Goal: Task Accomplishment & Management: Complete application form

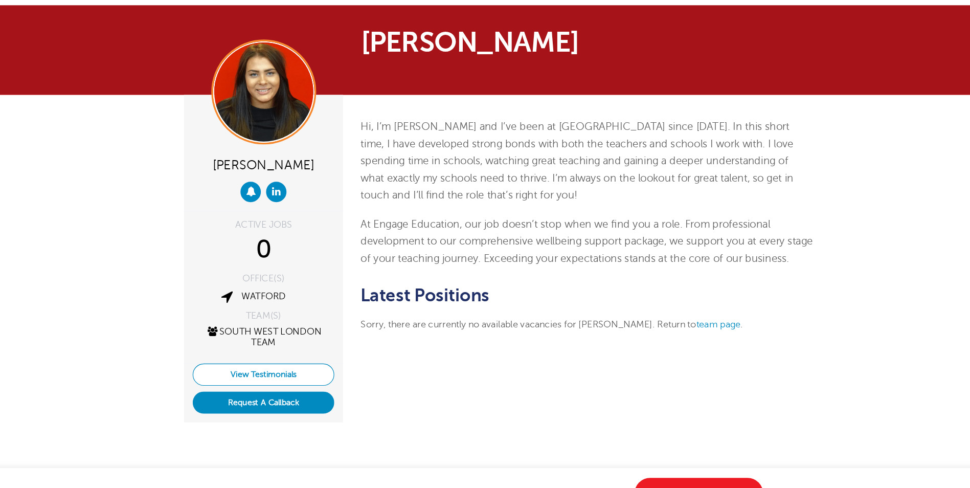
click at [252, 354] on link "View Testimonials" at bounding box center [252, 360] width 124 height 19
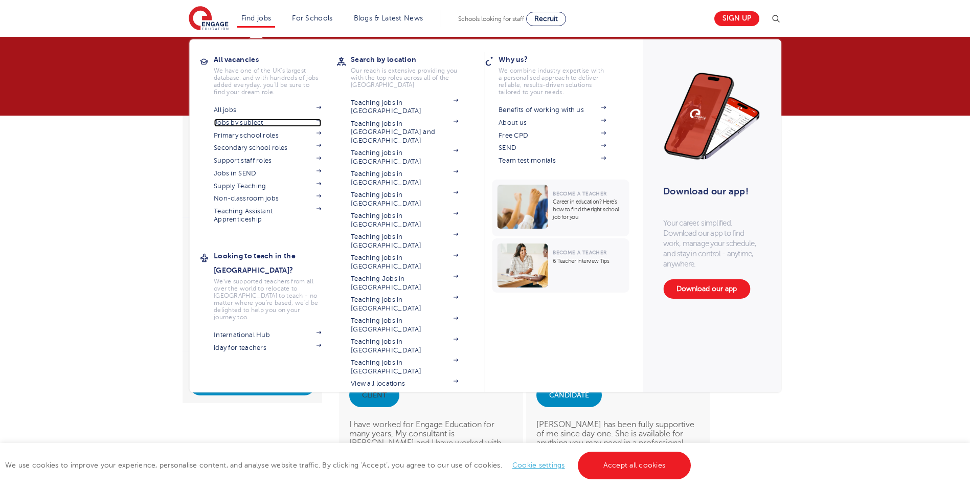
click at [247, 120] on link "Jobs by subject" at bounding box center [267, 123] width 107 height 8
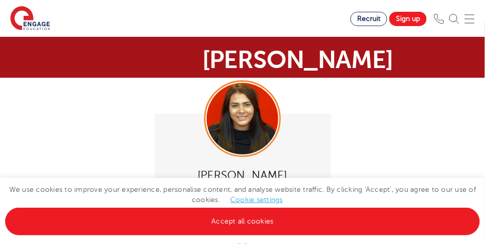
scroll to position [15, 0]
click at [349, 225] on link "Accept all cookies" at bounding box center [242, 222] width 474 height 28
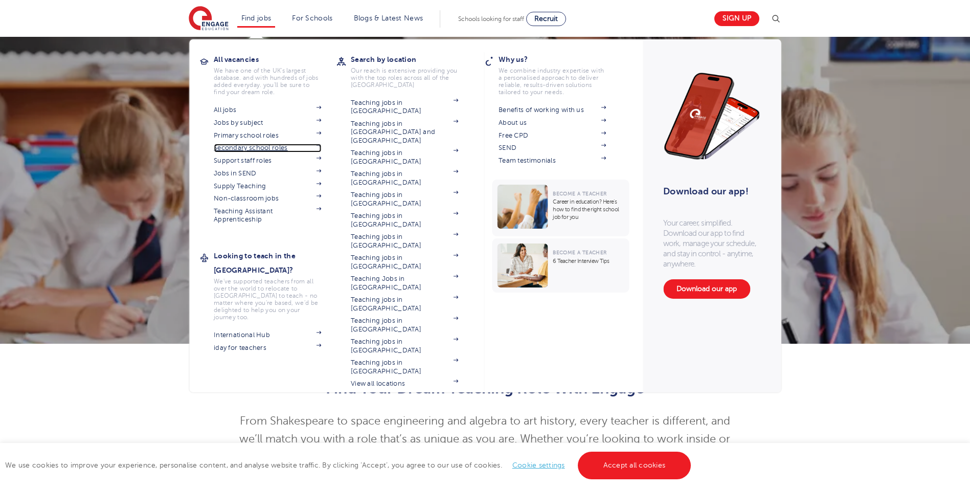
click at [256, 147] on link "Secondary school roles" at bounding box center [267, 148] width 107 height 8
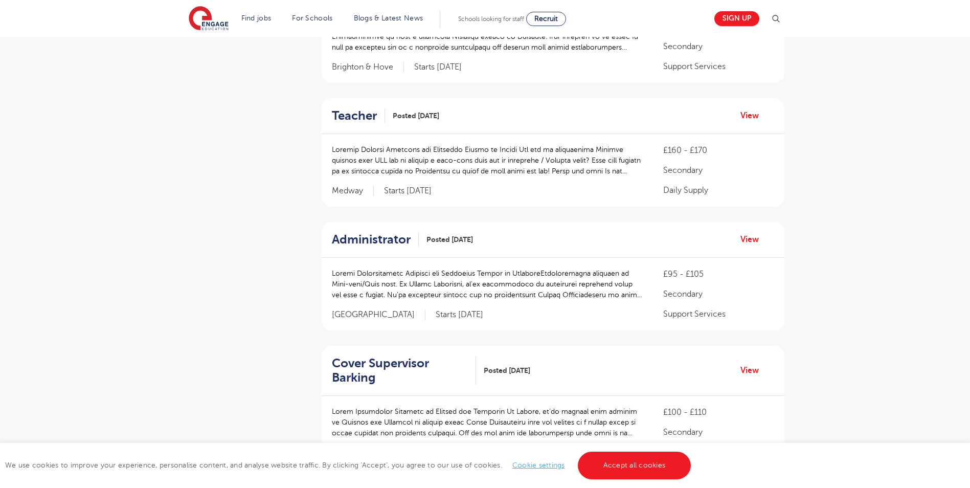
scroll to position [460, 0]
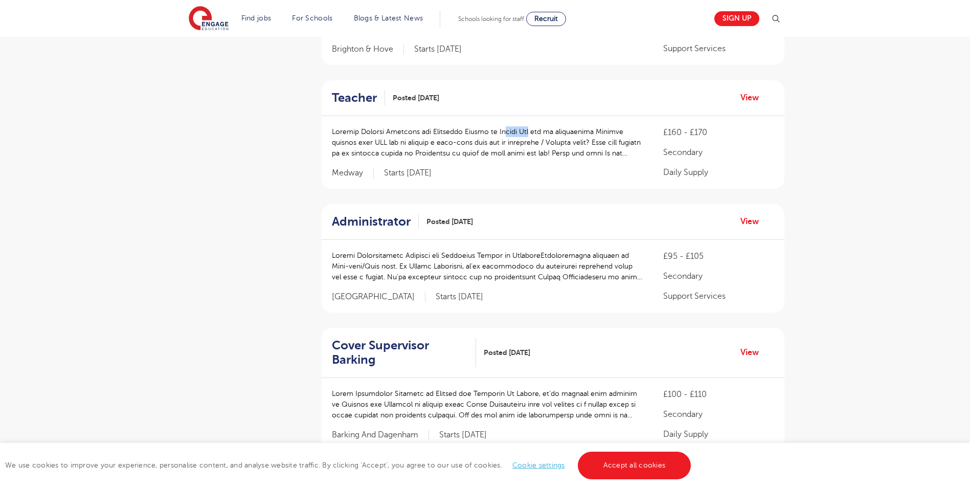
drag, startPoint x: 501, startPoint y: 116, endPoint x: 535, endPoint y: 120, distance: 34.6
click at [535, 126] on p at bounding box center [487, 142] width 311 height 32
drag, startPoint x: 535, startPoint y: 120, endPoint x: 510, endPoint y: 117, distance: 25.3
click at [510, 126] on p at bounding box center [487, 142] width 311 height 32
click at [507, 126] on p at bounding box center [487, 142] width 311 height 32
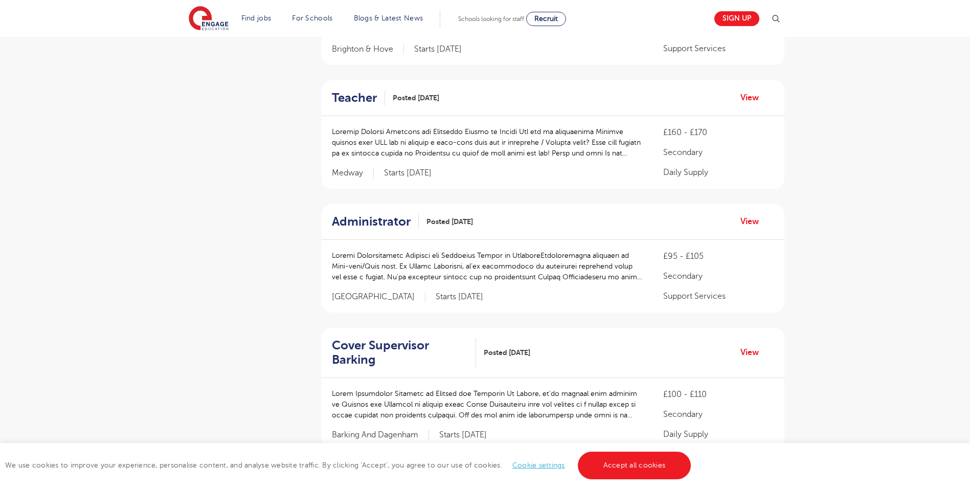
click at [512, 126] on p at bounding box center [487, 142] width 311 height 32
click at [408, 126] on p at bounding box center [487, 142] width 311 height 32
click at [750, 91] on link "View" at bounding box center [753, 97] width 26 height 13
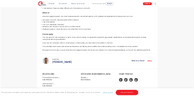
scroll to position [511, 0]
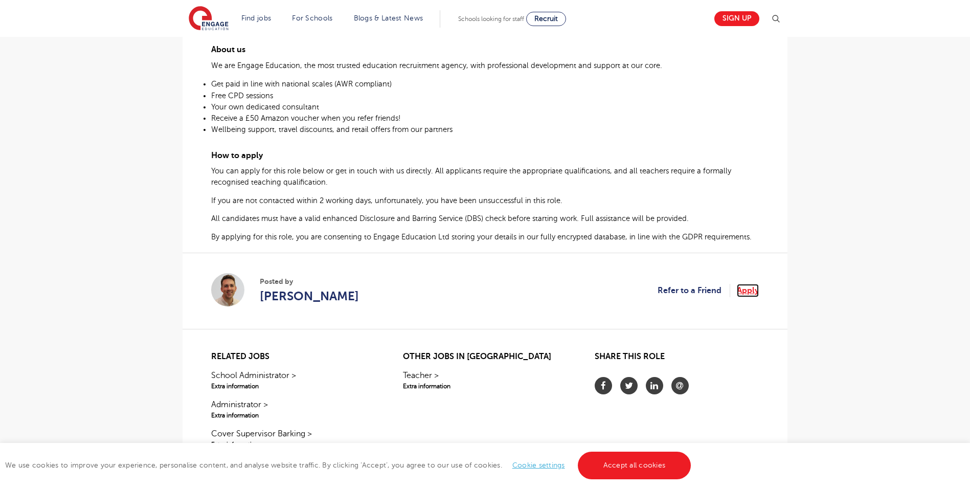
click at [754, 290] on link "Apply" at bounding box center [748, 290] width 22 height 13
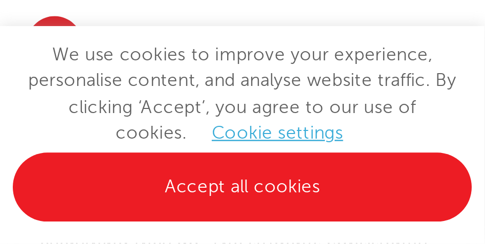
scroll to position [583, 0]
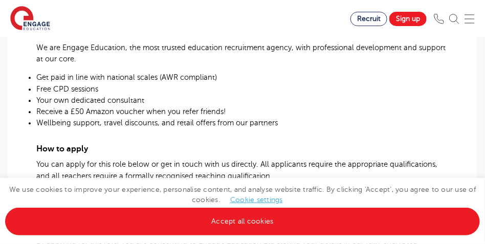
click at [128, 190] on span "We use cookies to improve your experience, personalise content, and analyse web…" at bounding box center [242, 205] width 474 height 39
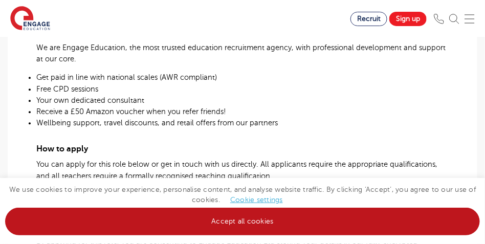
click at [65, 211] on link "Accept all cookies" at bounding box center [242, 222] width 474 height 28
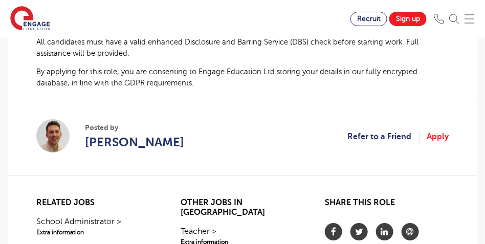
scroll to position [685, 0]
